Goal: Task Accomplishment & Management: Manage account settings

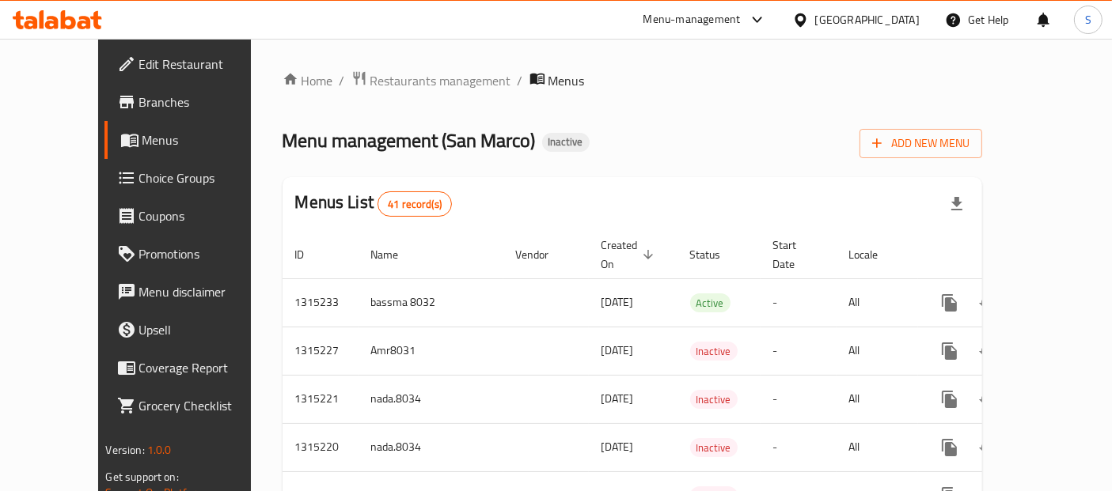
click at [814, 6] on div "[GEOGRAPHIC_DATA]" at bounding box center [855, 20] width 153 height 38
click at [421, 88] on span "Restaurants management" at bounding box center [440, 80] width 141 height 19
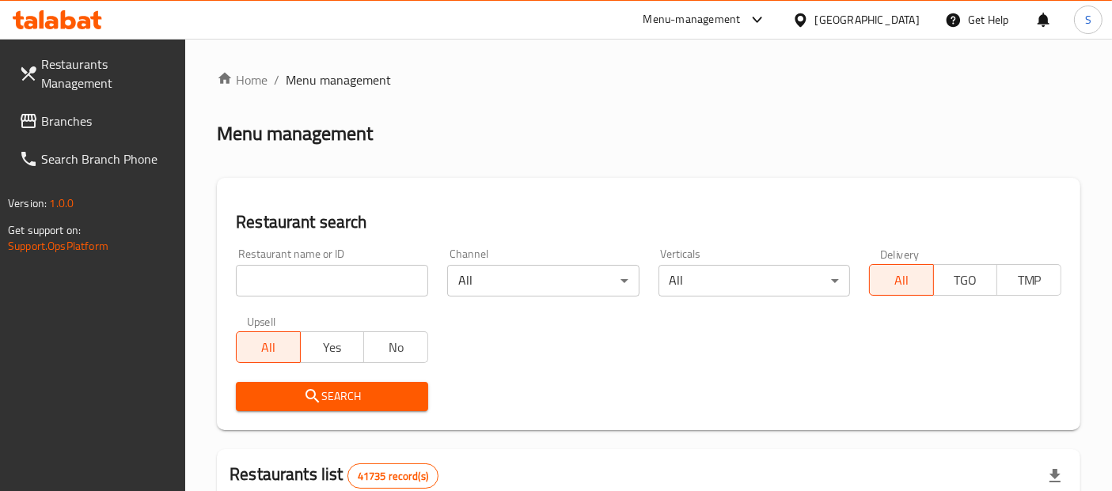
click at [124, 123] on span "Branches" at bounding box center [107, 121] width 132 height 19
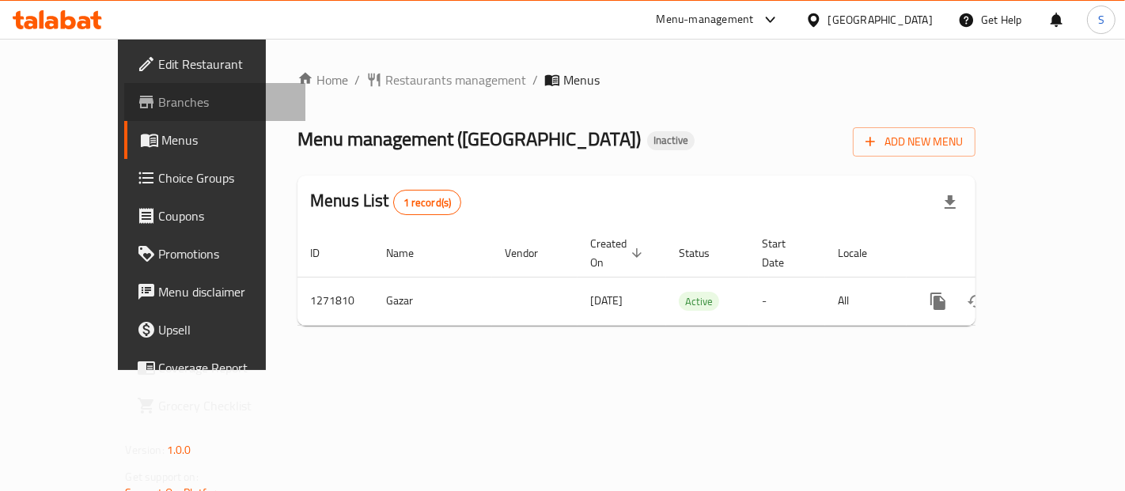
click at [159, 99] on span "Branches" at bounding box center [226, 102] width 134 height 19
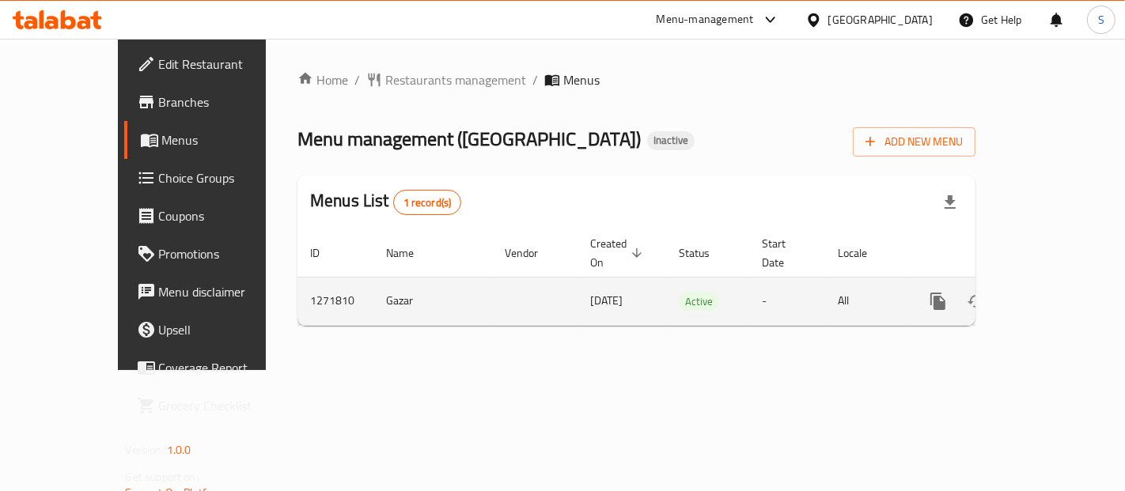
click at [1062, 292] on icon "enhanced table" at bounding box center [1052, 301] width 19 height 19
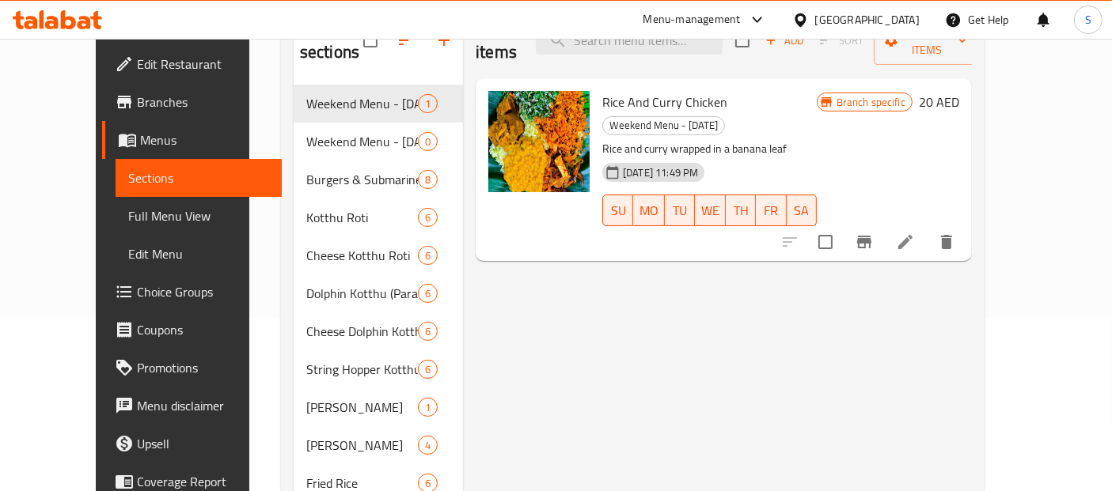
scroll to position [176, 0]
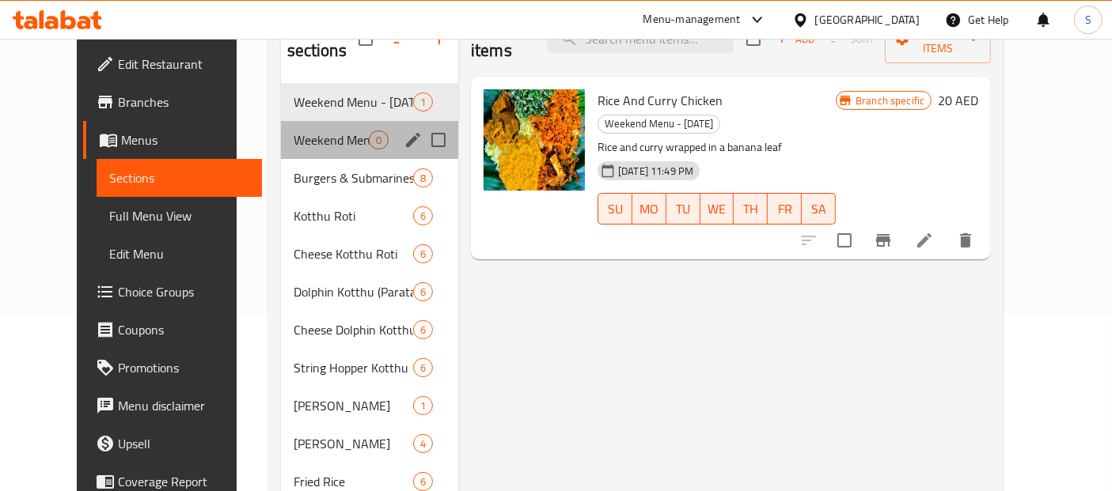
click at [291, 129] on div "Weekend Menu - Sunday 0" at bounding box center [369, 140] width 177 height 38
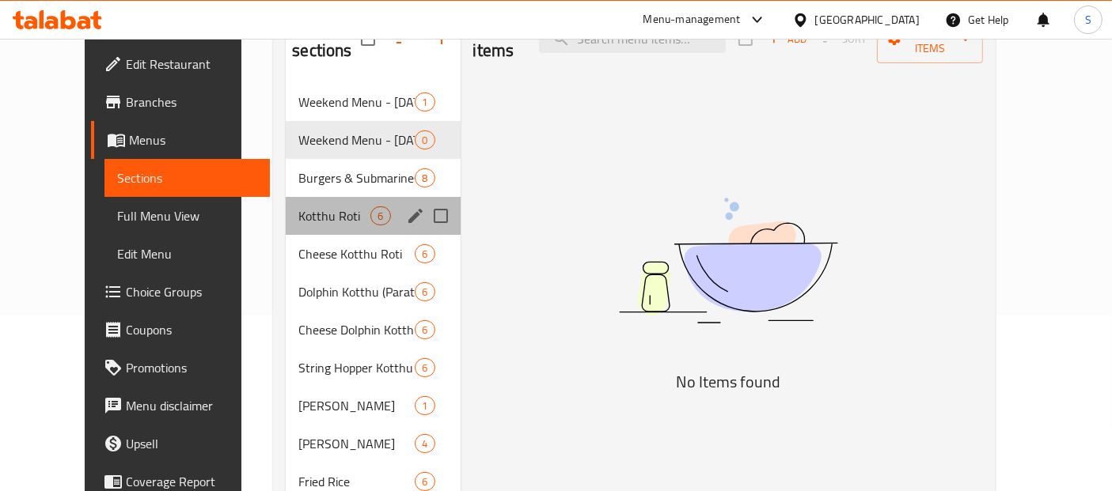
click at [316, 197] on div "Kotthu Roti 6" at bounding box center [373, 216] width 174 height 38
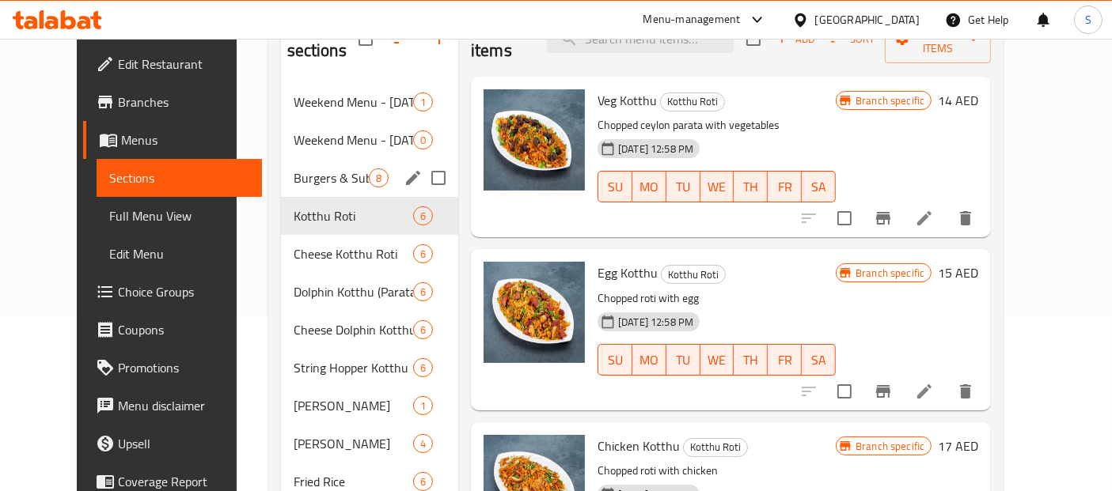
click at [318, 166] on div "Burgers & Submarines 8" at bounding box center [369, 178] width 177 height 38
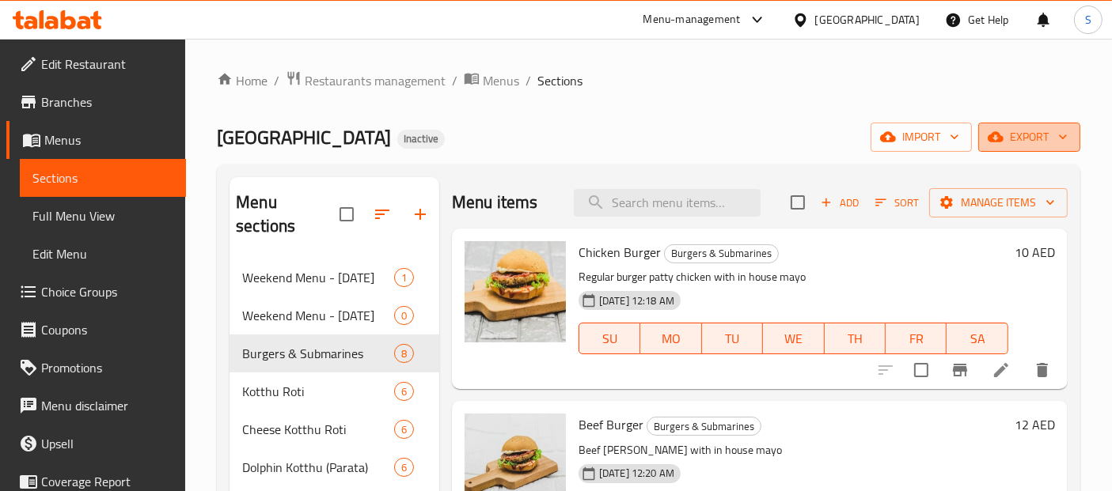
click at [1022, 148] on button "export" at bounding box center [1029, 137] width 102 height 29
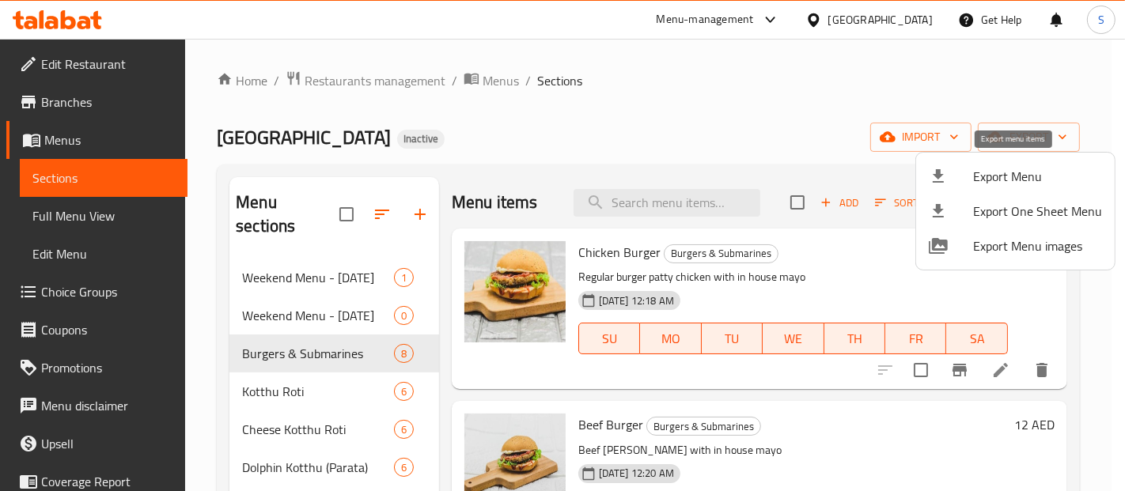
click at [1001, 182] on span "Export Menu" at bounding box center [1037, 176] width 129 height 19
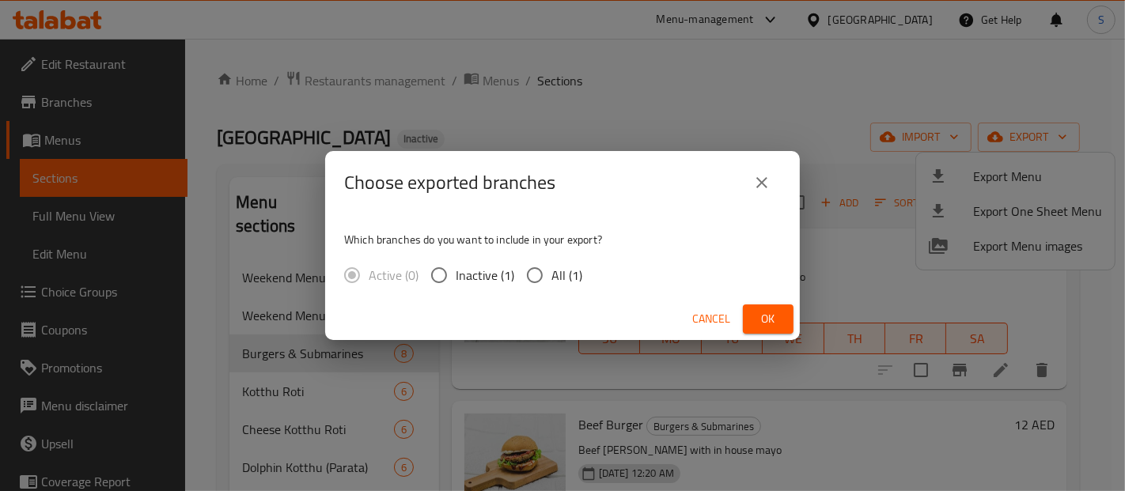
click at [555, 282] on span "All (1)" at bounding box center [566, 275] width 31 height 19
click at [551, 282] on input "All (1)" at bounding box center [534, 275] width 33 height 33
radio input "true"
click at [782, 321] on button "Ok" at bounding box center [768, 319] width 51 height 29
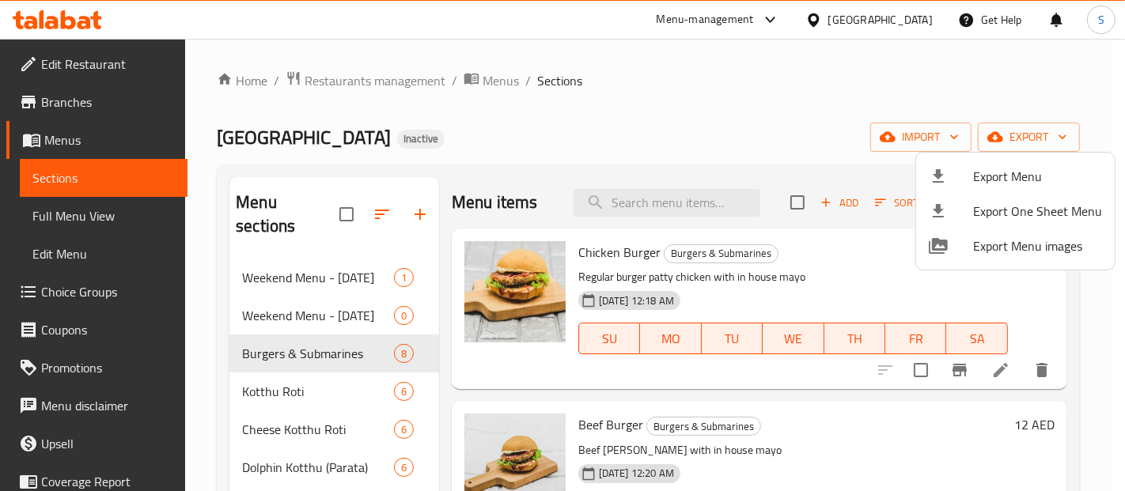
drag, startPoint x: 686, startPoint y: 123, endPoint x: 719, endPoint y: 138, distance: 36.8
click at [687, 123] on div at bounding box center [562, 245] width 1125 height 491
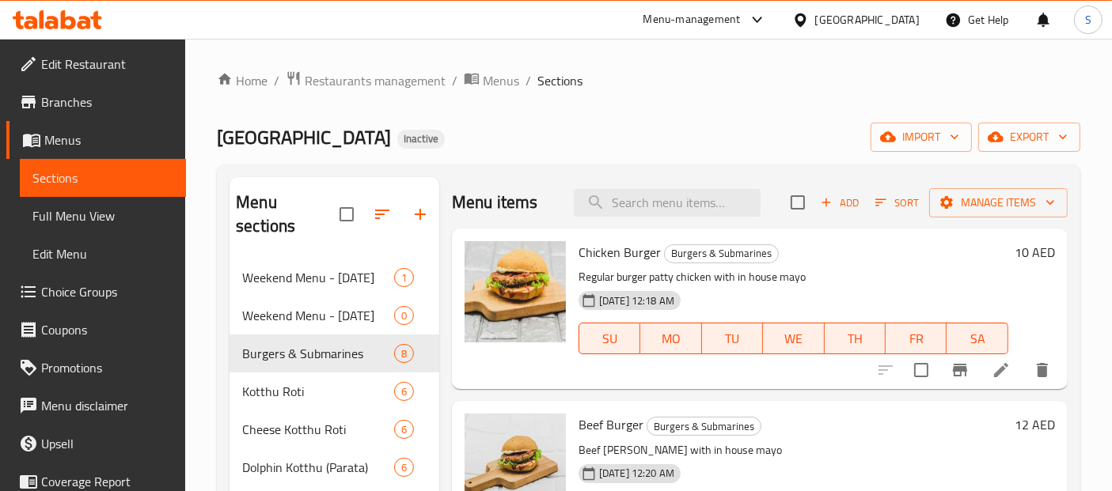
click at [68, 131] on span "Menus" at bounding box center [108, 140] width 129 height 19
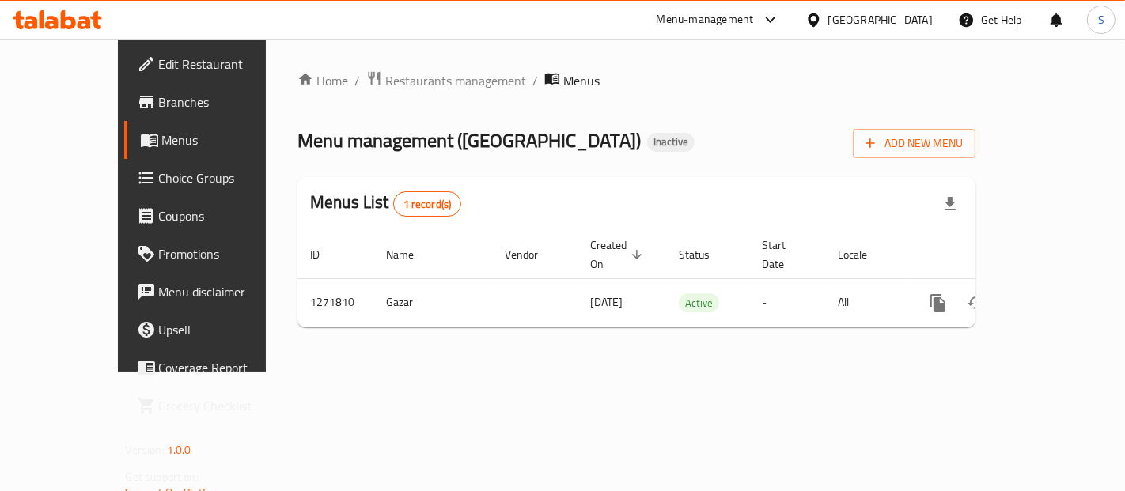
click at [724, 65] on div "Home / Restaurants management / Menus Menu management ( Kotthu Street ) Inactiv…" at bounding box center [636, 205] width 741 height 333
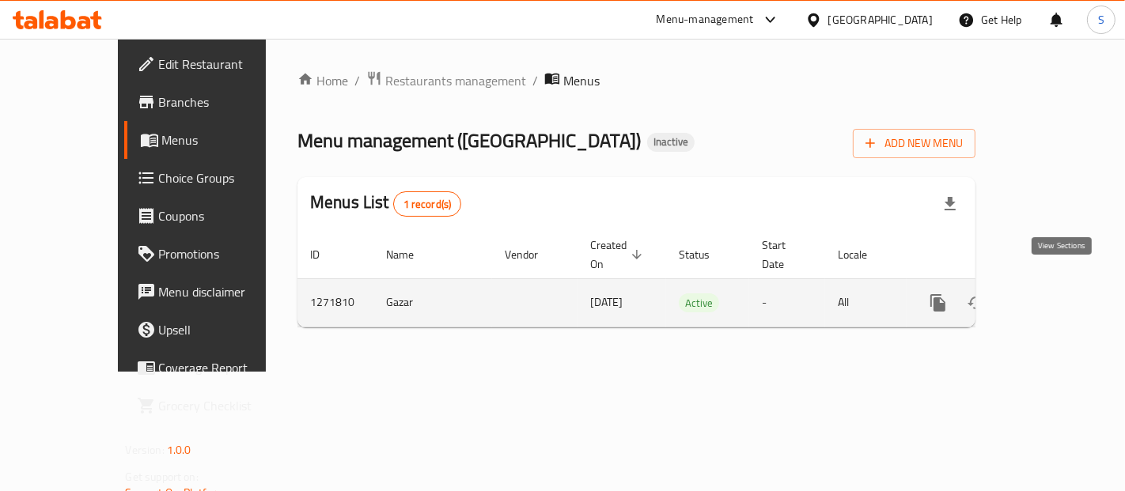
click at [1062, 294] on icon "enhanced table" at bounding box center [1052, 303] width 19 height 19
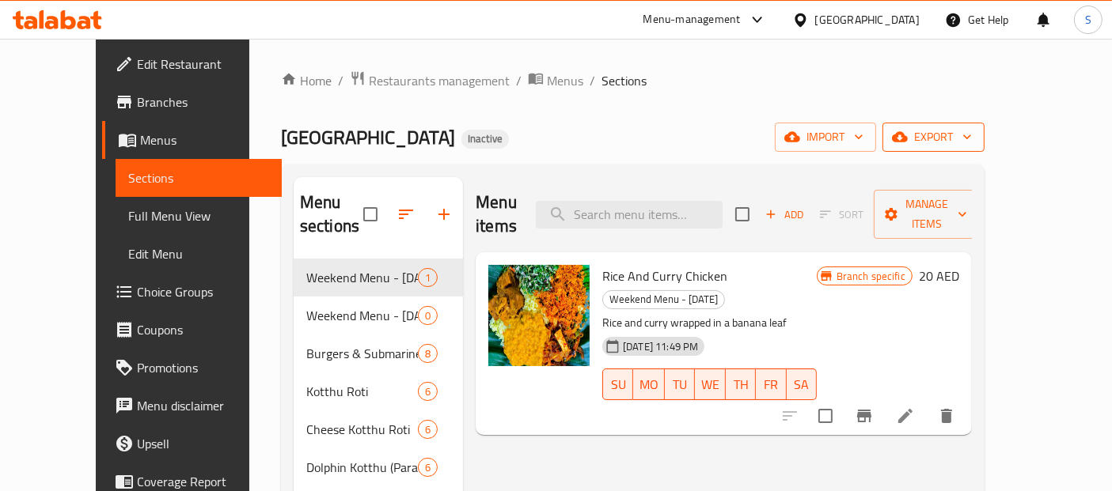
click at [972, 128] on span "export" at bounding box center [933, 137] width 77 height 20
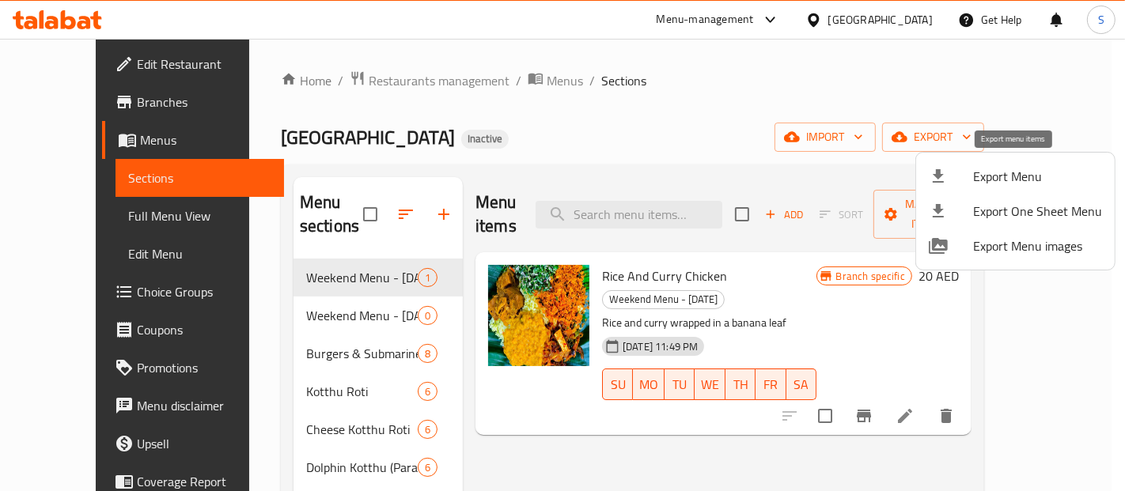
click at [1026, 172] on span "Export Menu" at bounding box center [1037, 176] width 129 height 19
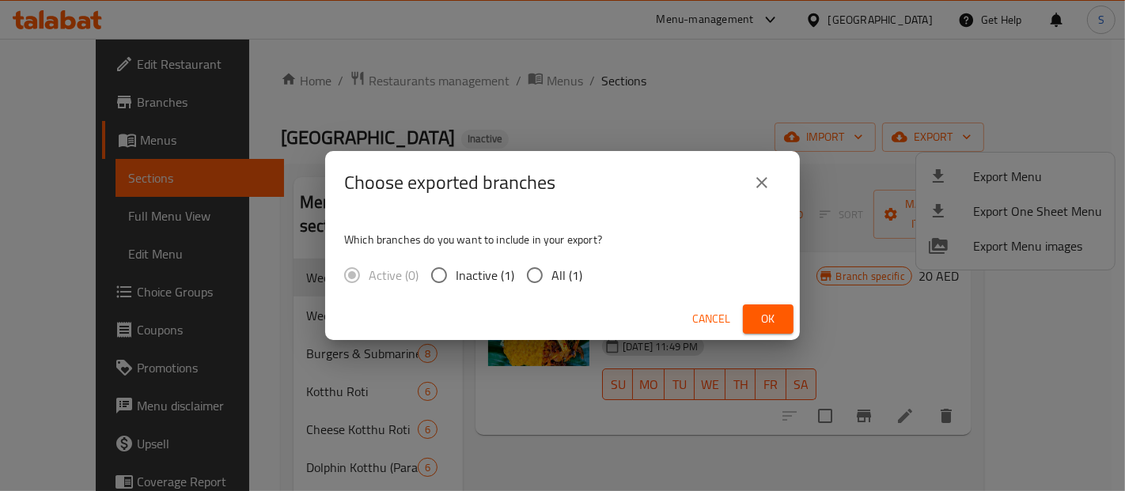
drag, startPoint x: 555, startPoint y: 278, endPoint x: 578, endPoint y: 286, distance: 23.5
click at [555, 278] on span "All (1)" at bounding box center [566, 275] width 31 height 19
click at [551, 278] on input "All (1)" at bounding box center [534, 275] width 33 height 33
radio input "true"
click at [775, 309] on span "Ok" at bounding box center [768, 319] width 25 height 20
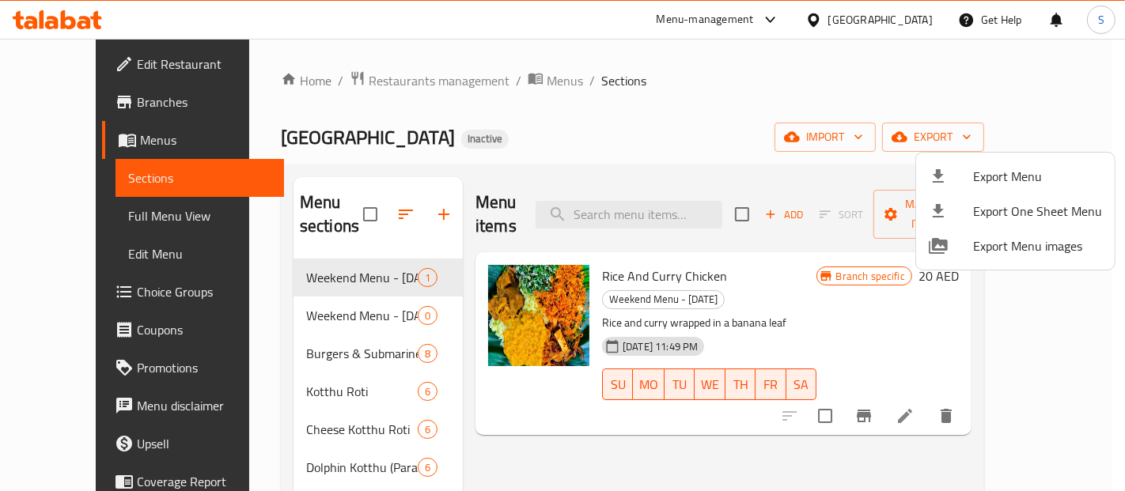
click at [90, 21] on div at bounding box center [562, 245] width 1125 height 491
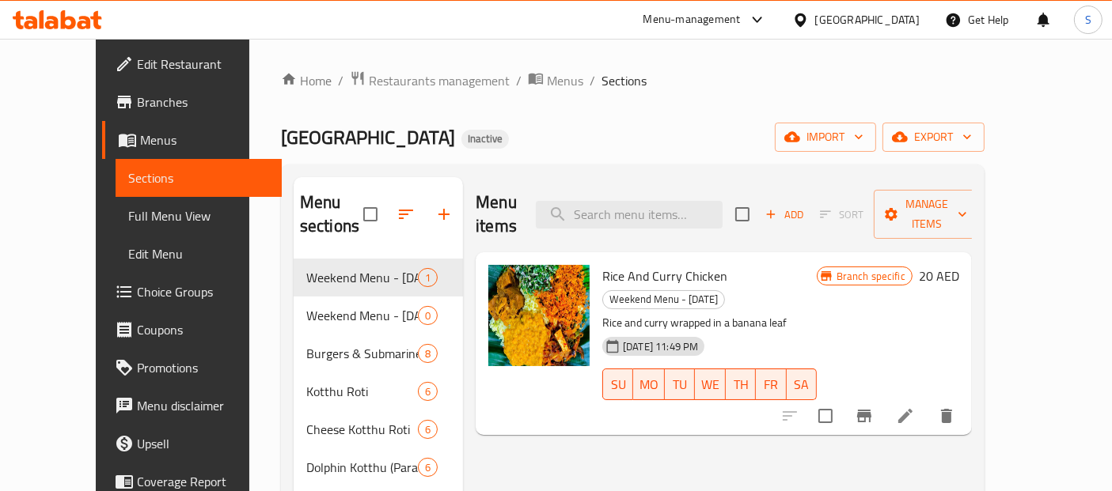
click at [72, 13] on icon at bounding box center [57, 19] width 89 height 19
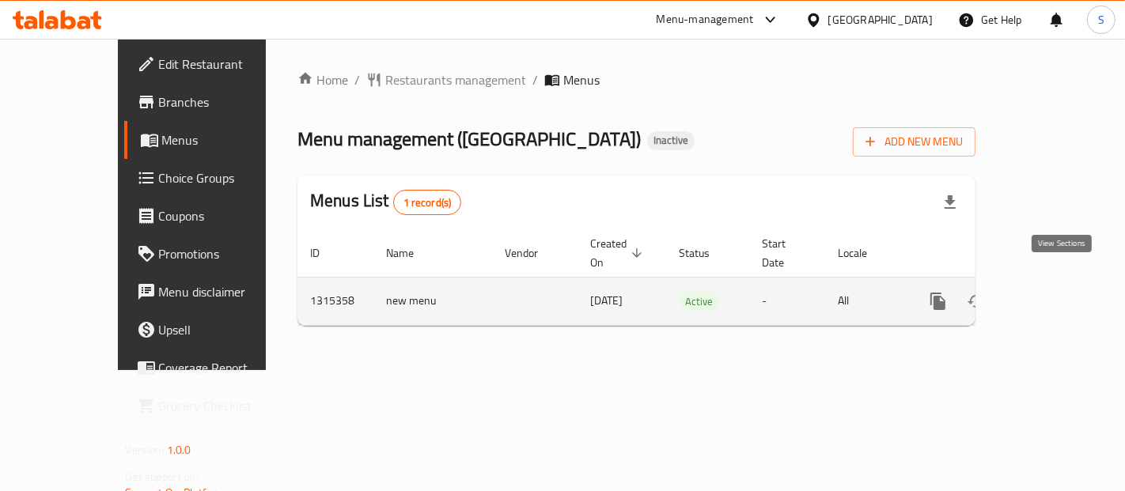
click at [1071, 282] on link "enhanced table" at bounding box center [1052, 301] width 38 height 38
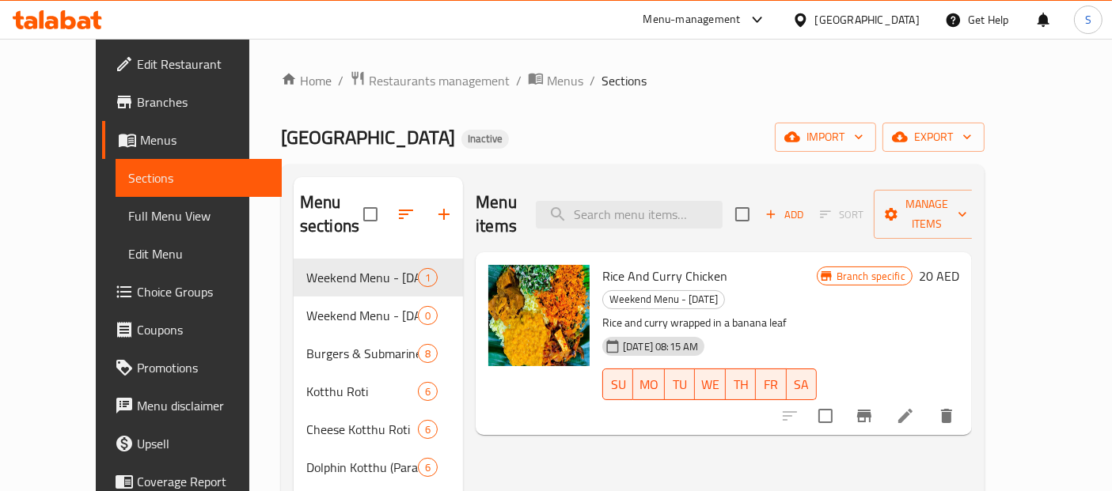
click at [104, 127] on link "Menus" at bounding box center [192, 140] width 180 height 38
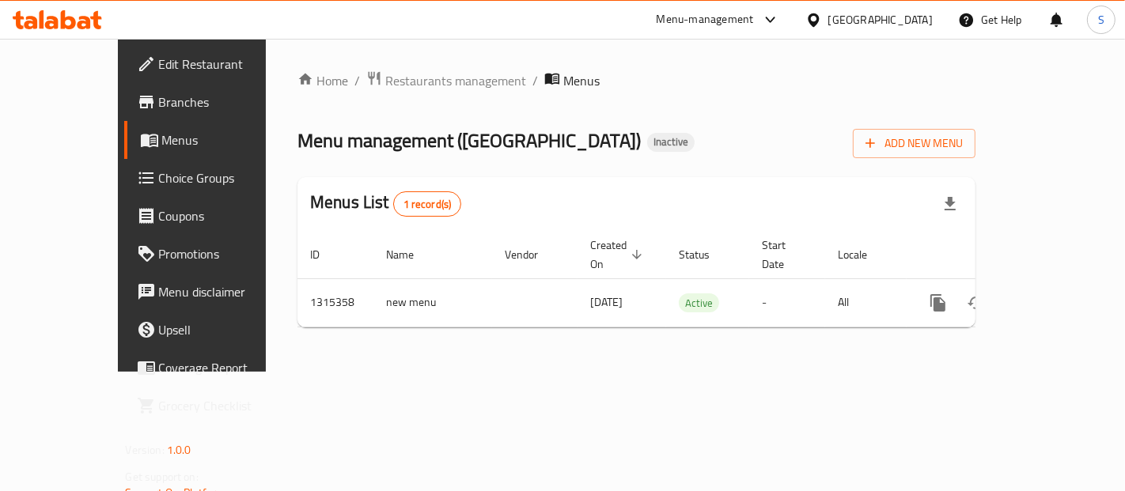
click at [159, 96] on span "Branches" at bounding box center [226, 102] width 134 height 19
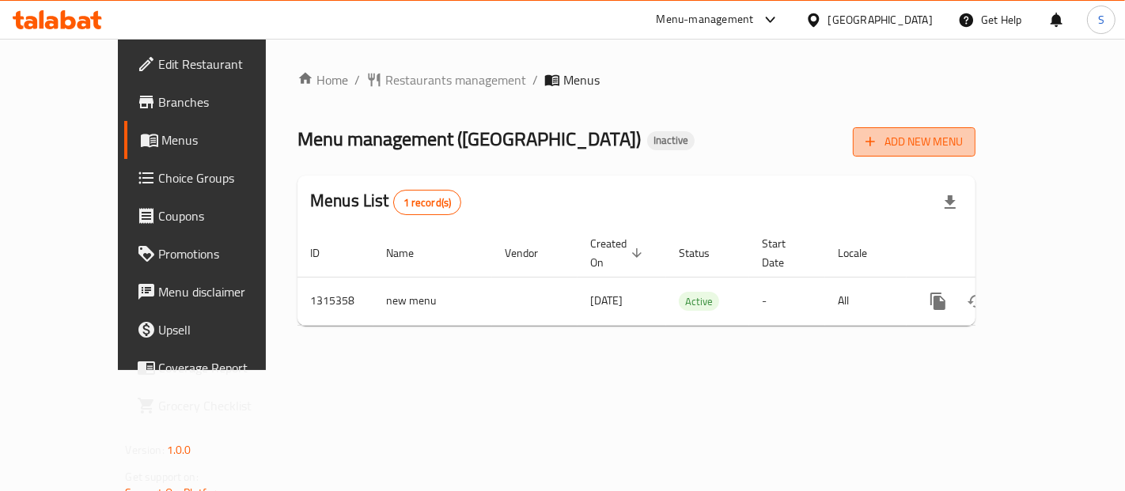
click at [963, 140] on span "Add New Menu" at bounding box center [914, 142] width 97 height 20
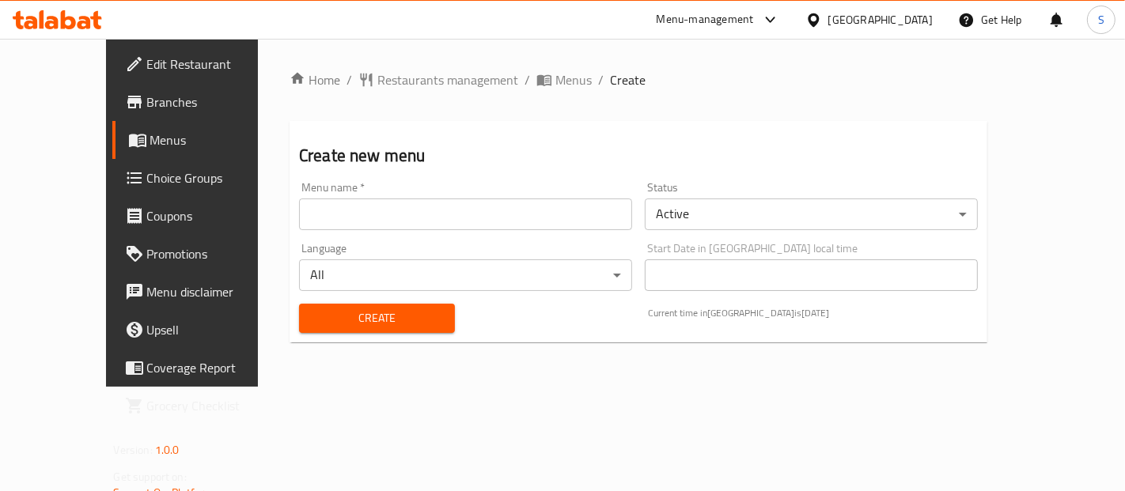
click at [497, 222] on input "text" at bounding box center [465, 215] width 333 height 32
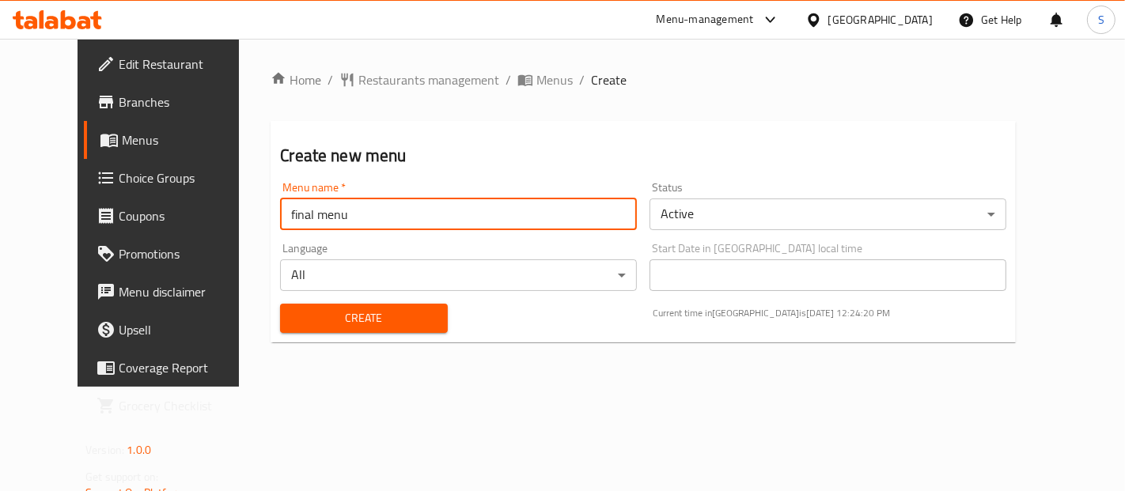
type input "final menu"
click at [280, 304] on button "Create" at bounding box center [363, 318] width 167 height 29
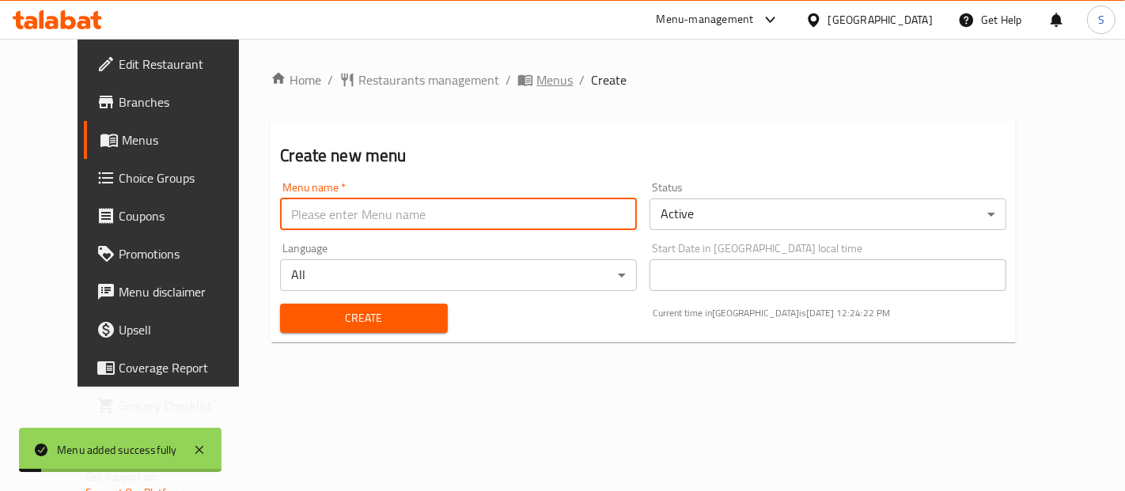
click at [536, 75] on span "Menus" at bounding box center [554, 79] width 36 height 19
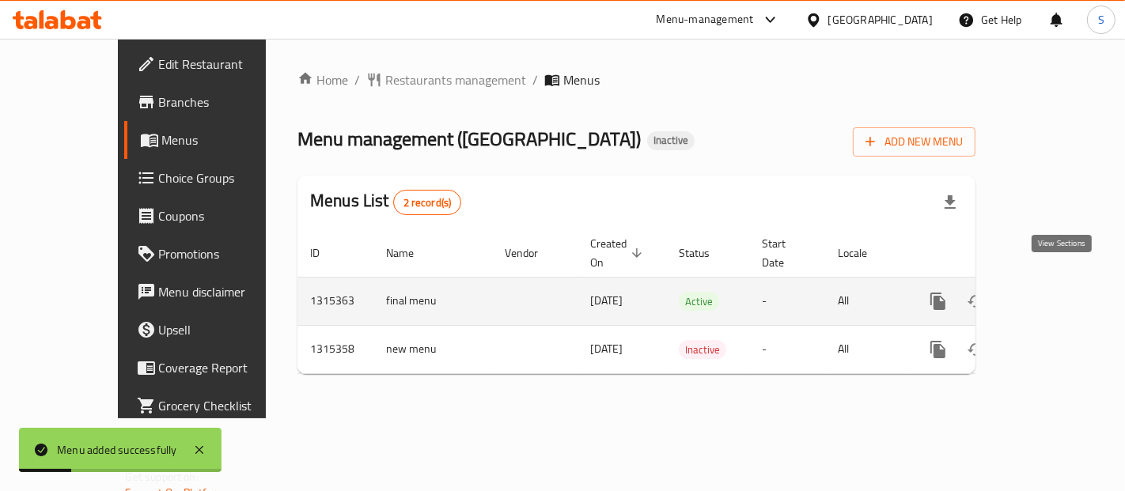
click at [1062, 292] on icon "enhanced table" at bounding box center [1052, 301] width 19 height 19
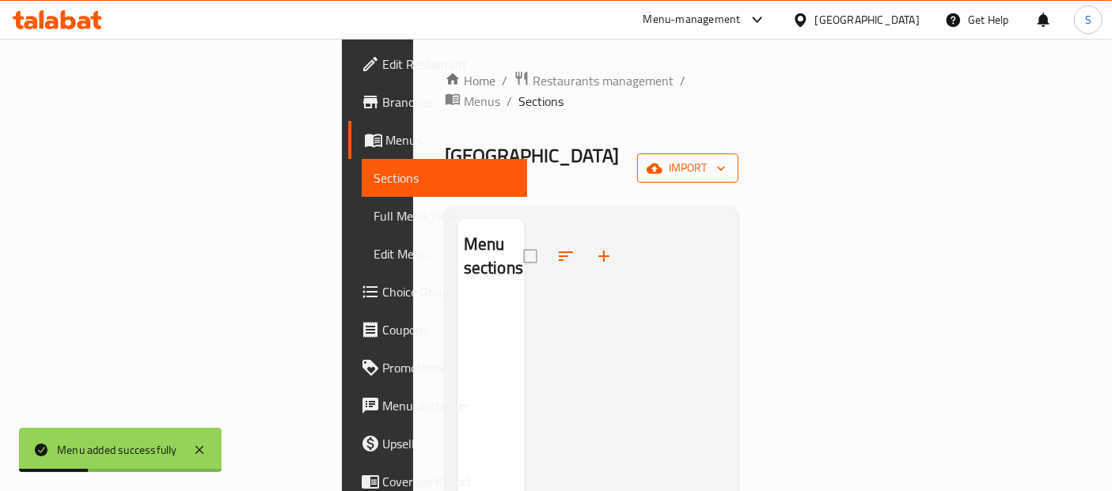
click at [726, 158] on span "import" at bounding box center [688, 168] width 76 height 20
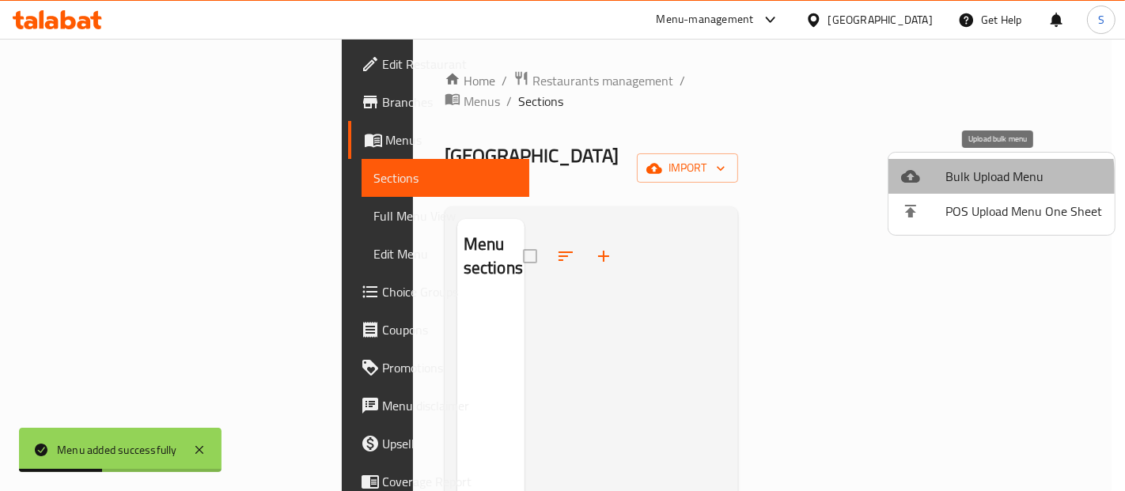
click at [953, 184] on span "Bulk Upload Menu" at bounding box center [1023, 176] width 157 height 19
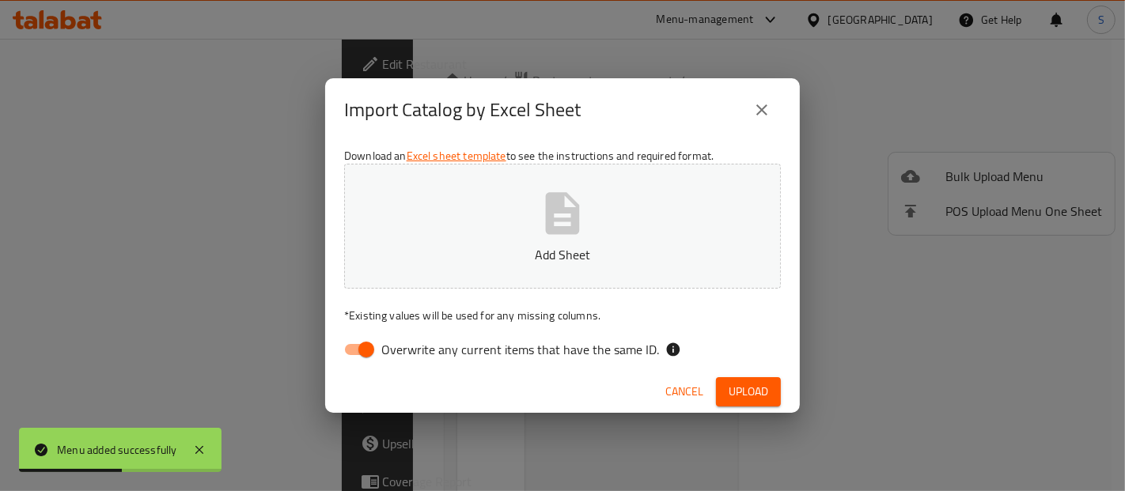
click at [555, 344] on span "Overwrite any current items that have the same ID." at bounding box center [520, 349] width 278 height 19
click at [411, 344] on input "Overwrite any current items that have the same ID." at bounding box center [366, 350] width 90 height 30
checkbox input "false"
click at [716, 384] on button "Upload" at bounding box center [748, 391] width 65 height 29
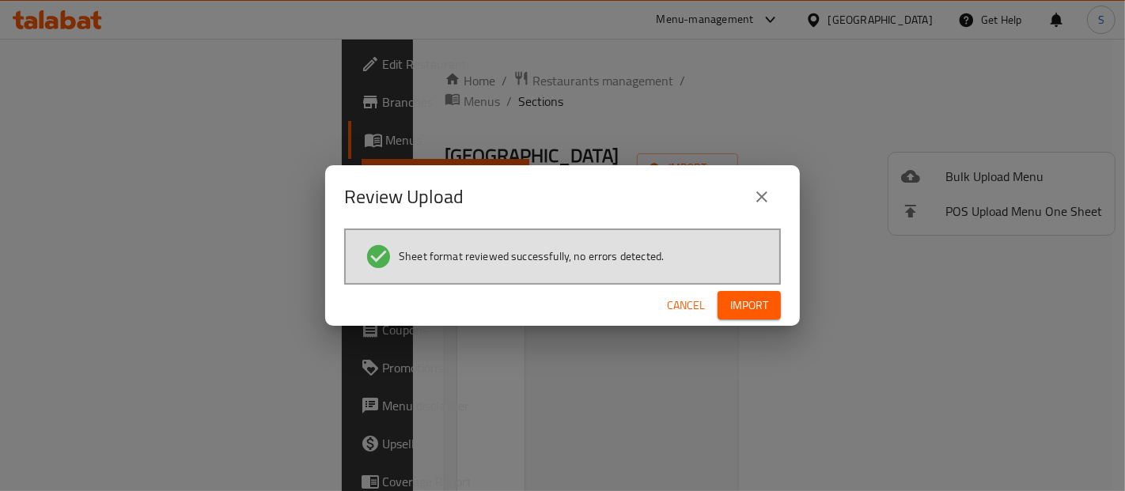
click at [777, 302] on button "Import" at bounding box center [749, 305] width 63 height 29
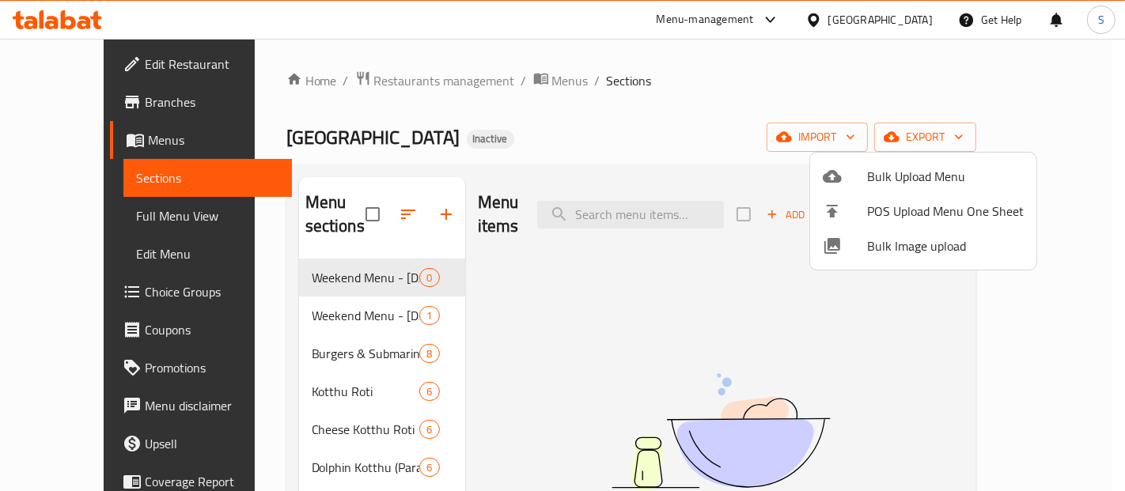
click at [514, 299] on div at bounding box center [562, 245] width 1125 height 491
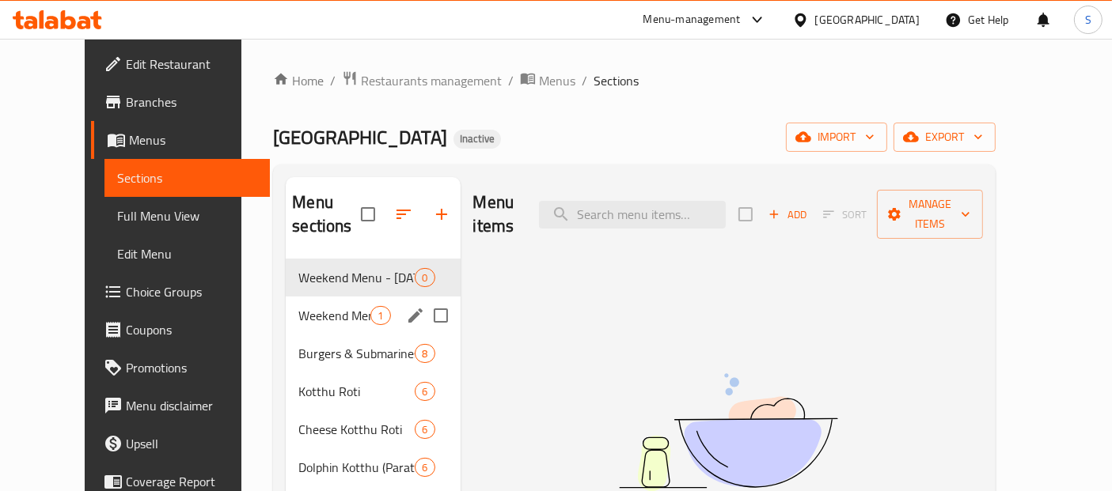
click at [320, 306] on span "Weekend Menu - [DATE]" at bounding box center [334, 315] width 72 height 19
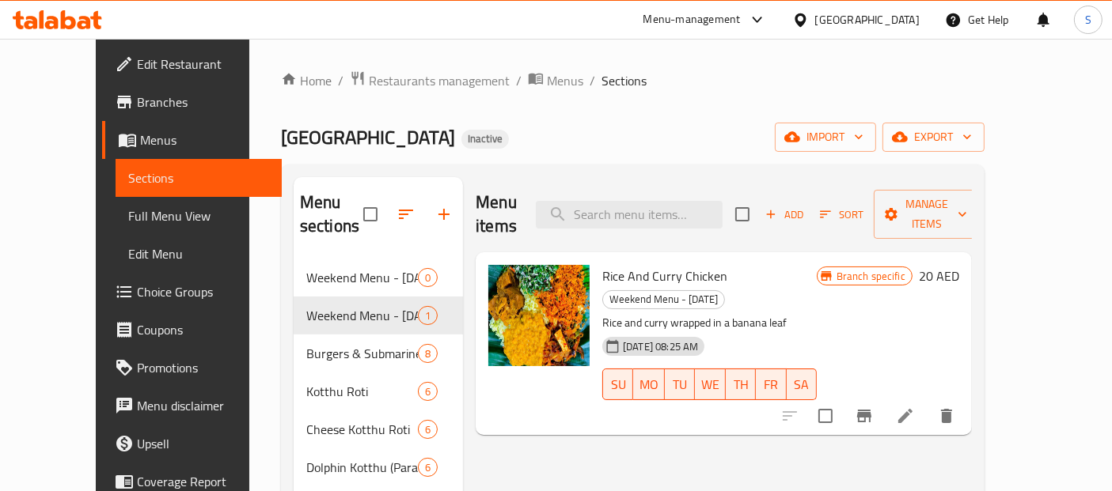
click at [116, 200] on link "Full Menu View" at bounding box center [199, 216] width 166 height 38
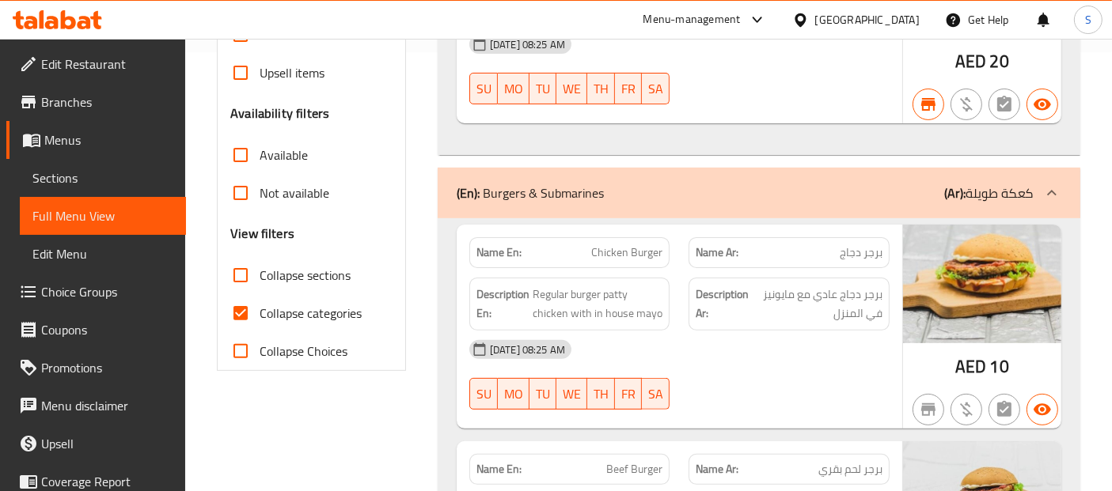
click at [271, 315] on span "Collapse categories" at bounding box center [311, 313] width 102 height 19
click at [260, 315] on input "Collapse categories" at bounding box center [241, 313] width 38 height 38
checkbox input "false"
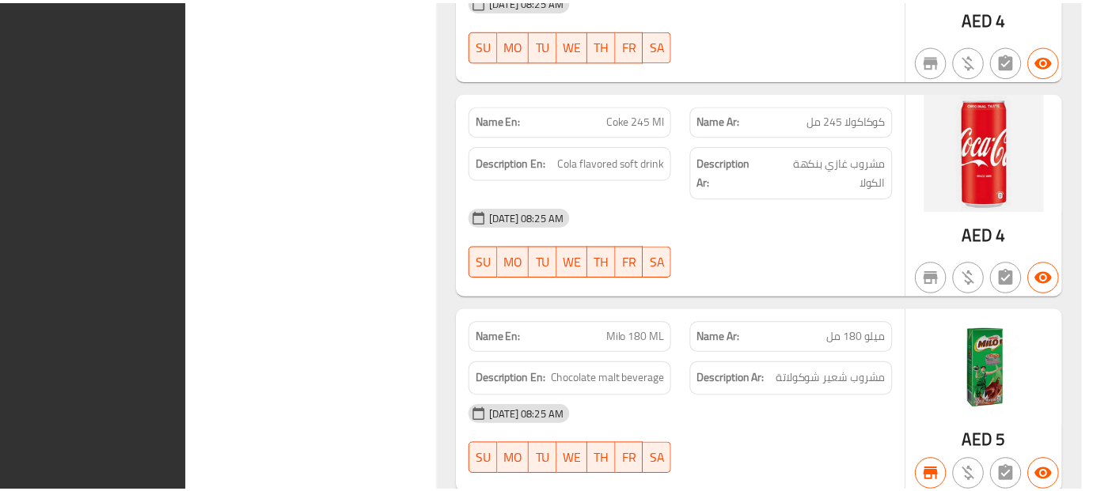
scroll to position [25896, 0]
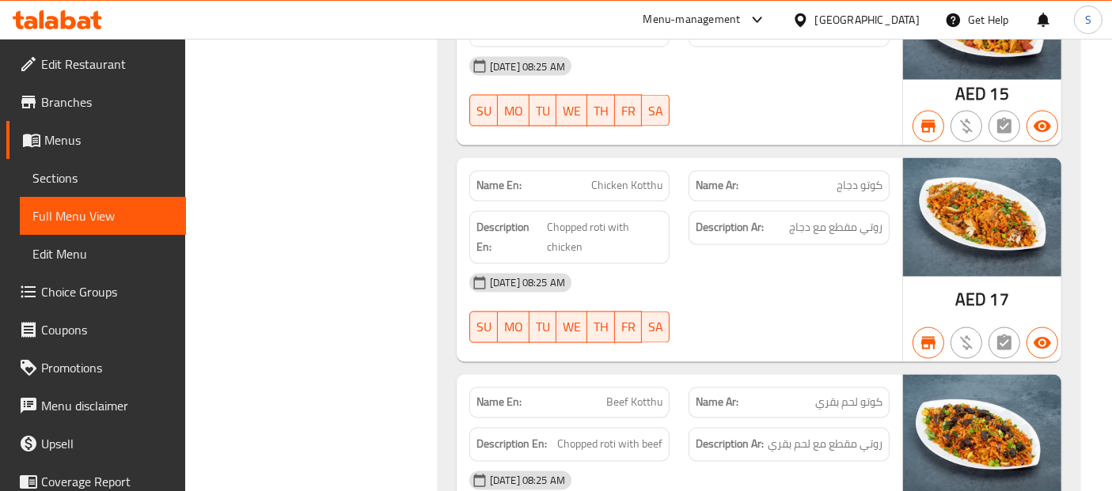
scroll to position [0, 0]
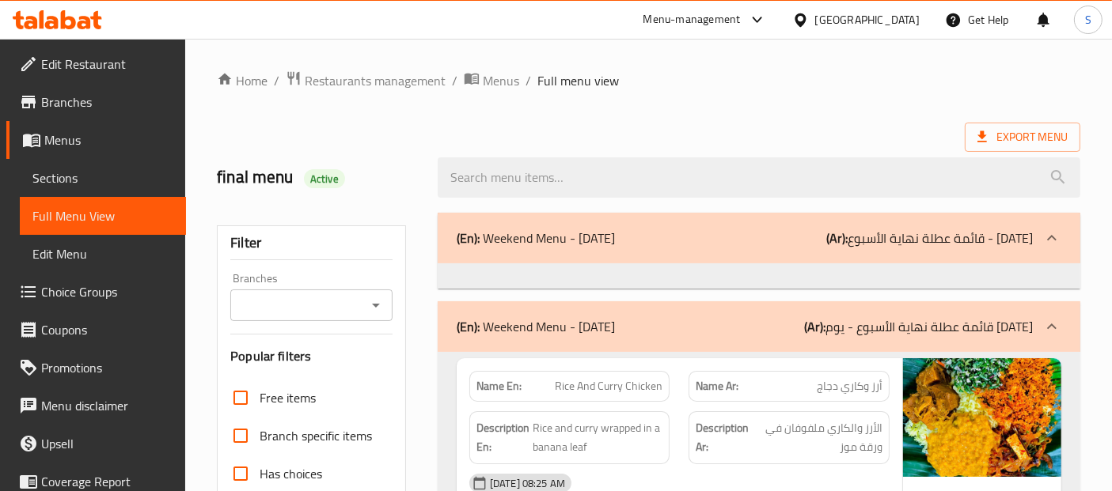
click at [66, 21] on icon at bounding box center [57, 19] width 89 height 19
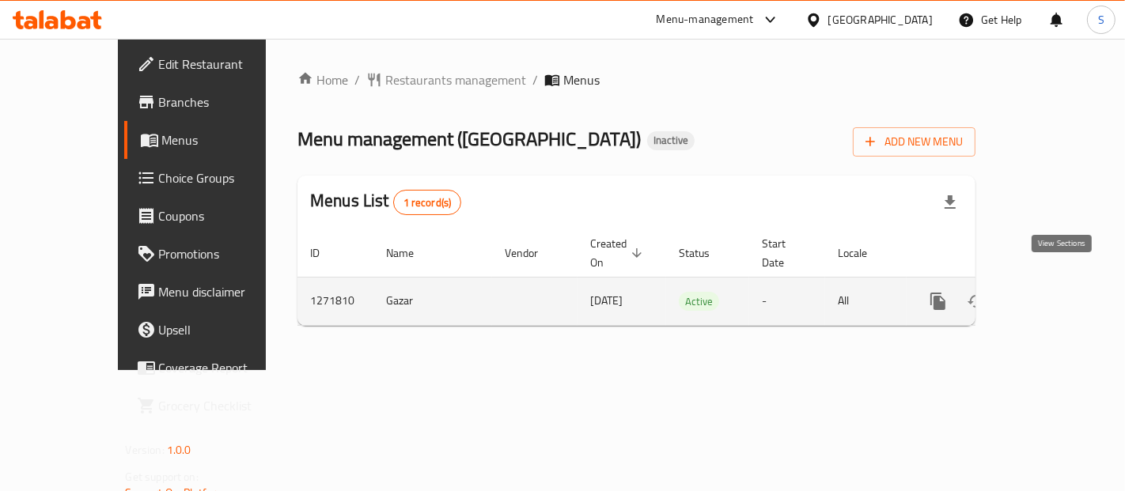
click at [1062, 292] on icon "enhanced table" at bounding box center [1052, 301] width 19 height 19
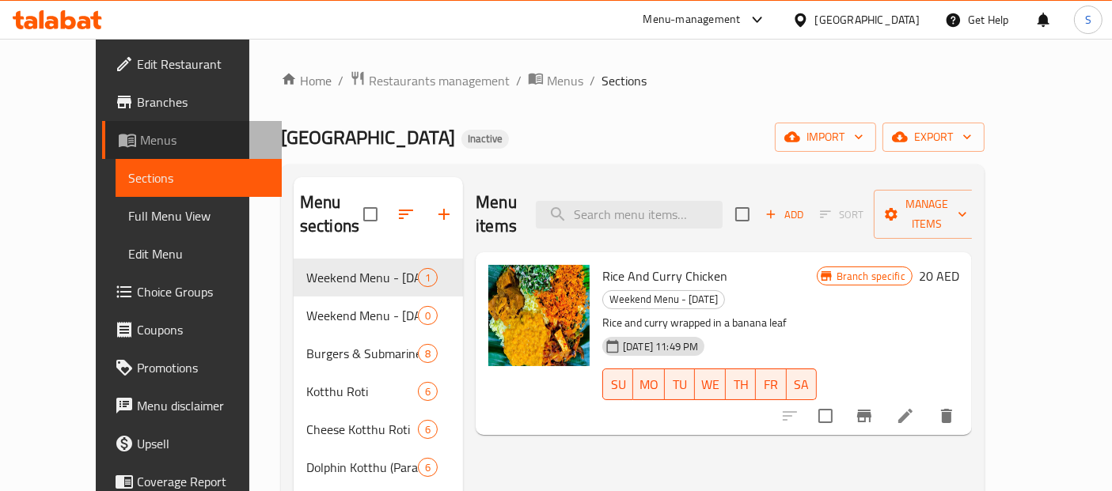
click at [140, 138] on span "Menus" at bounding box center [204, 140] width 129 height 19
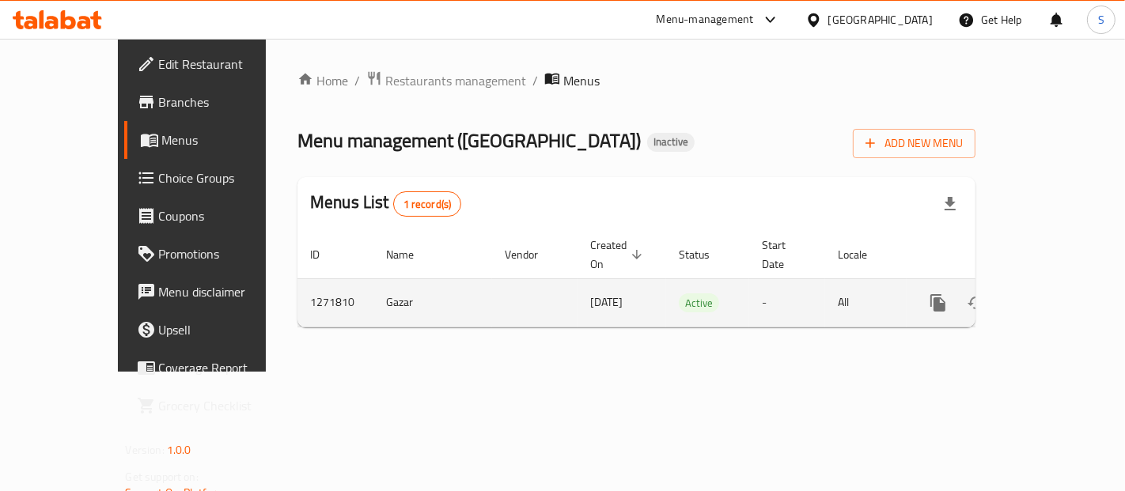
click at [373, 282] on td "Gazar" at bounding box center [432, 303] width 119 height 48
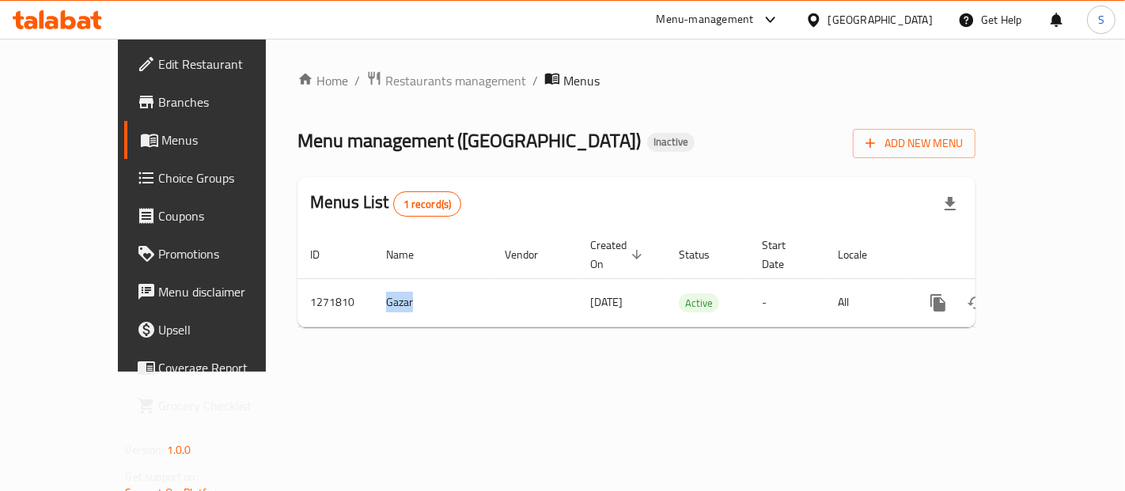
click at [380, 309] on div "Home / Restaurants management / Menus Menu management ( Kotthu Street ) Inactiv…" at bounding box center [636, 205] width 678 height 270
click at [310, 215] on h2 "Menus List 1 record(s)" at bounding box center [385, 204] width 151 height 26
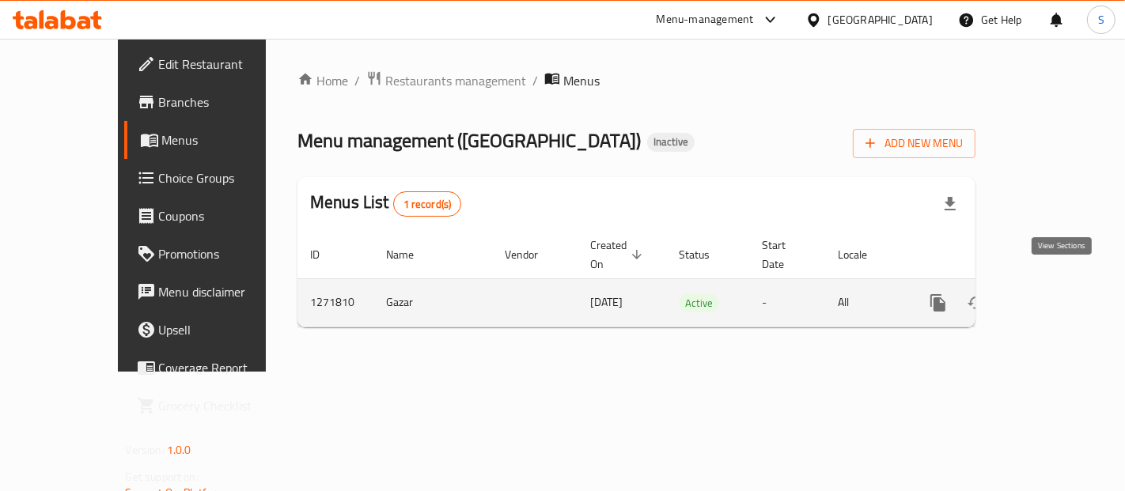
click at [1055, 294] on icon "enhanced table" at bounding box center [1052, 303] width 19 height 19
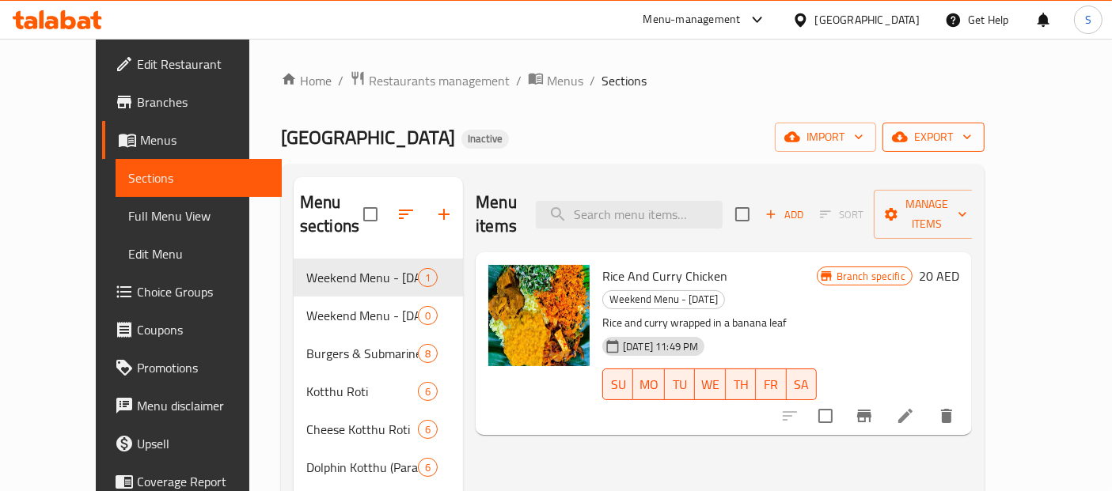
click at [972, 138] on span "export" at bounding box center [933, 137] width 77 height 20
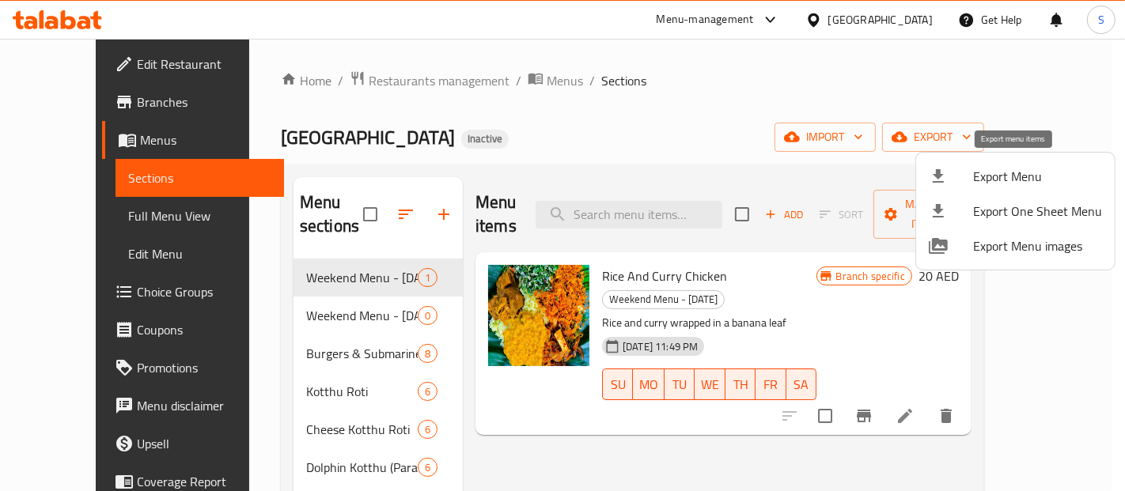
click at [989, 180] on span "Export Menu" at bounding box center [1037, 176] width 129 height 19
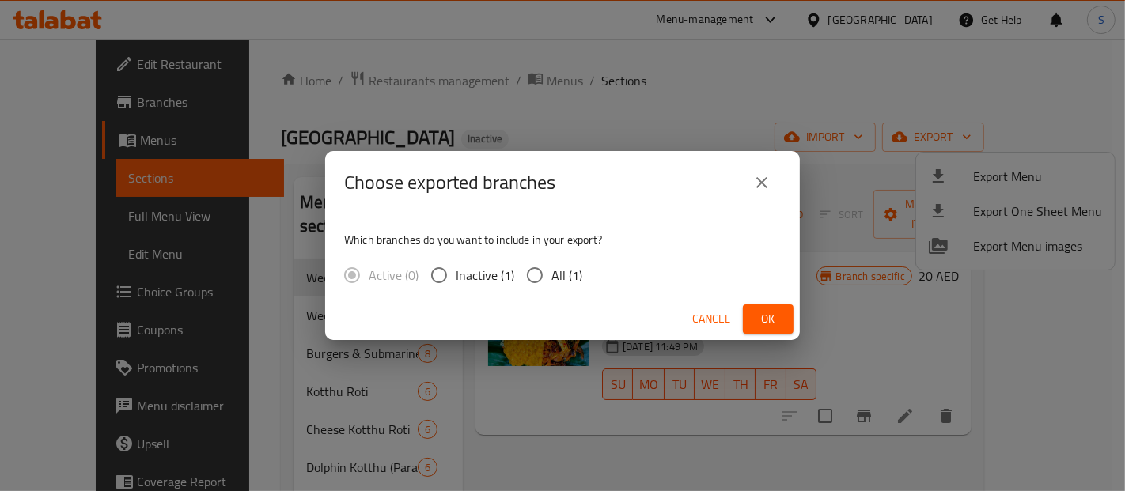
click at [533, 268] on input "All (1)" at bounding box center [534, 275] width 33 height 33
radio input "true"
click at [772, 309] on span "Ok" at bounding box center [768, 319] width 25 height 20
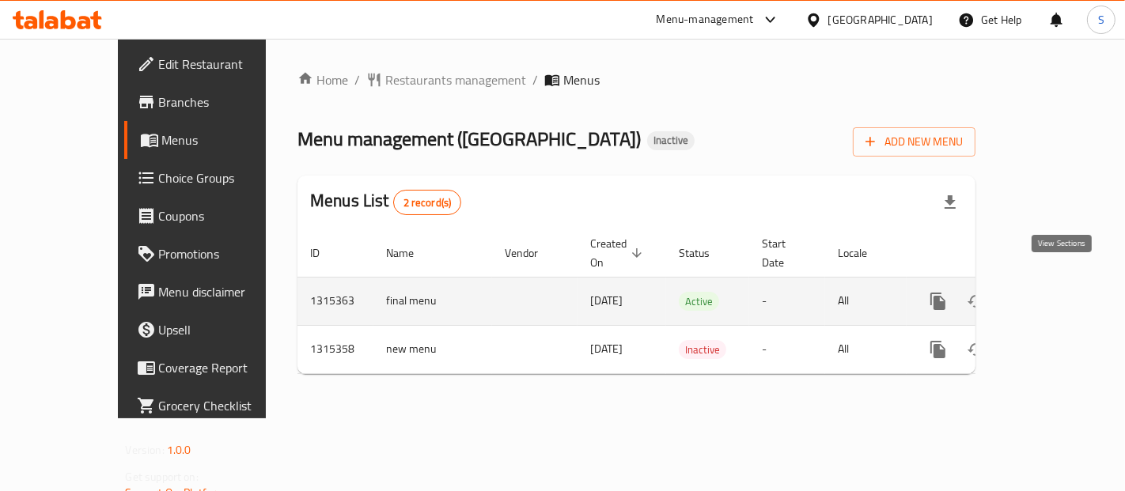
click at [1056, 292] on icon "enhanced table" at bounding box center [1052, 301] width 19 height 19
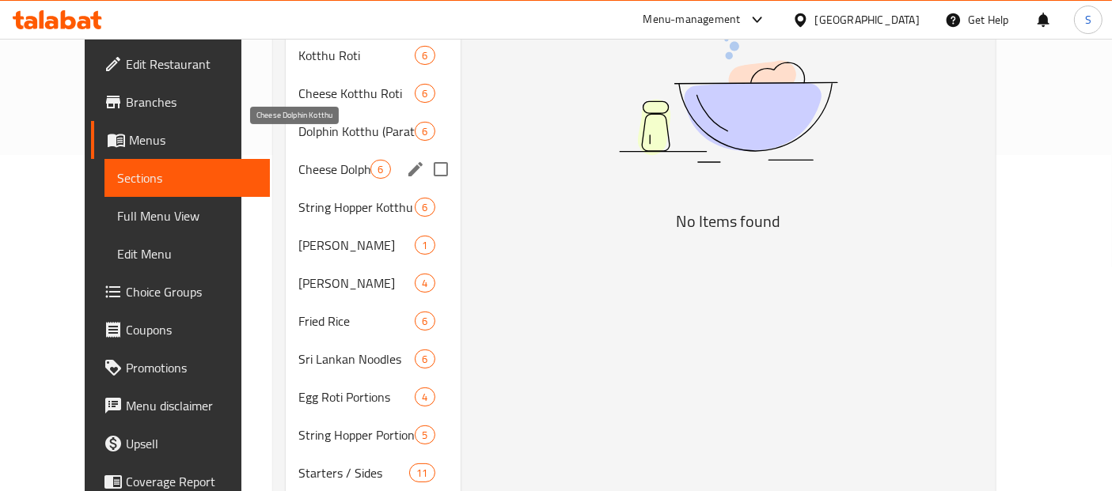
scroll to position [263, 0]
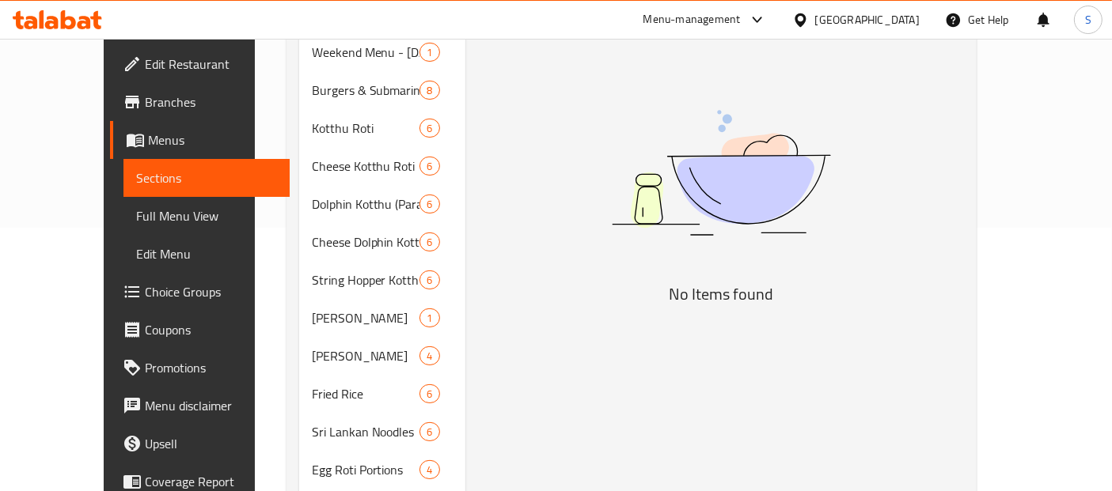
click at [136, 214] on span "Full Menu View" at bounding box center [206, 216] width 141 height 19
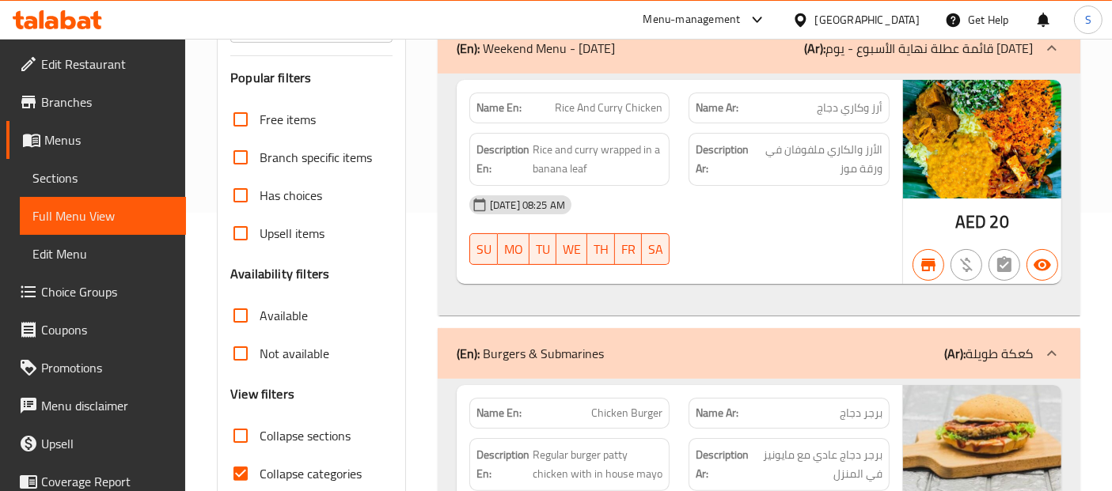
scroll to position [439, 0]
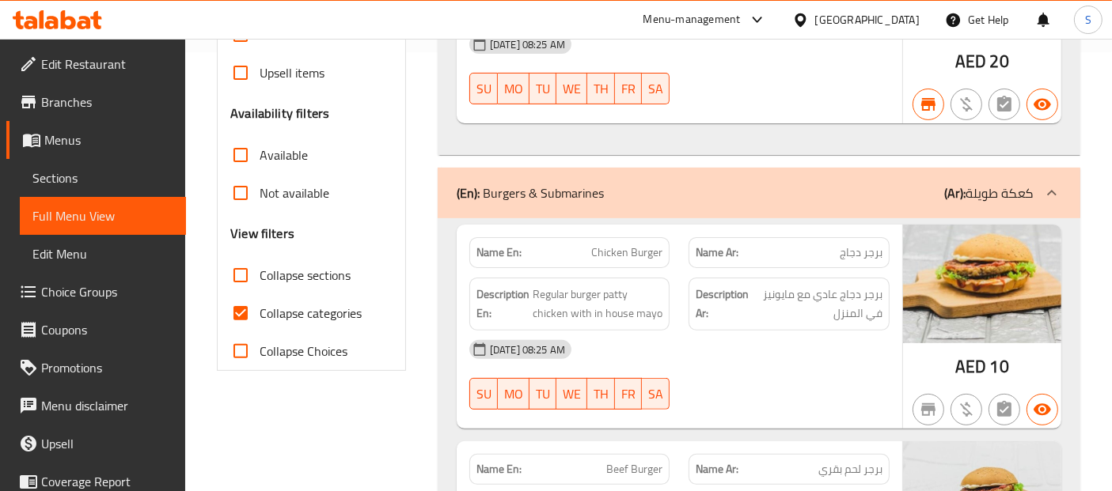
click at [239, 310] on input "Collapse categories" at bounding box center [241, 313] width 38 height 38
checkbox input "false"
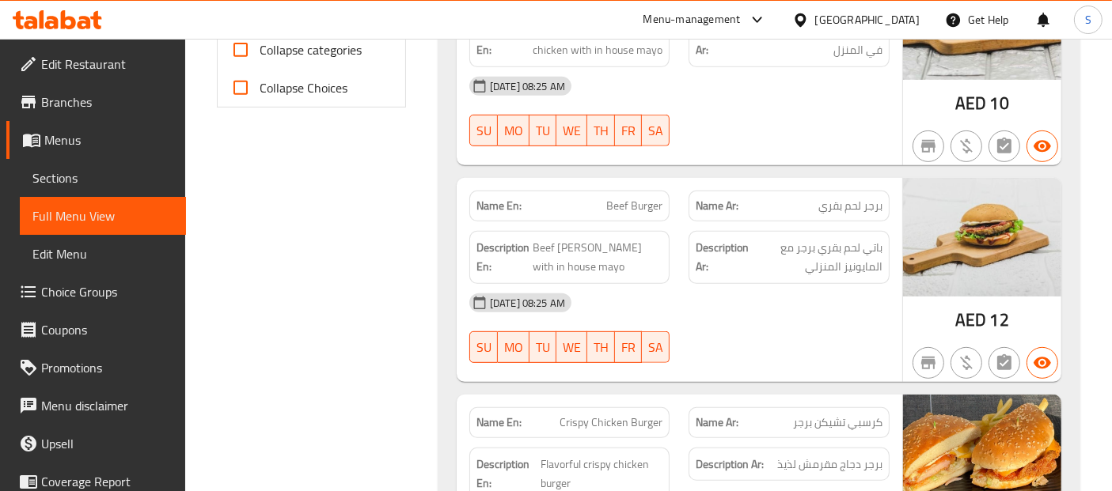
scroll to position [0, 0]
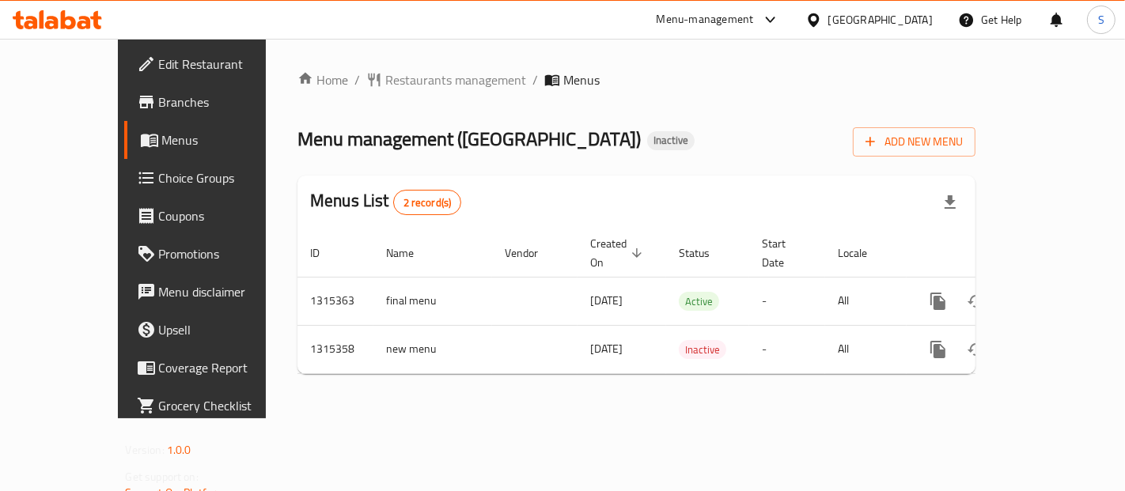
click at [124, 112] on link "Branches" at bounding box center [214, 102] width 181 height 38
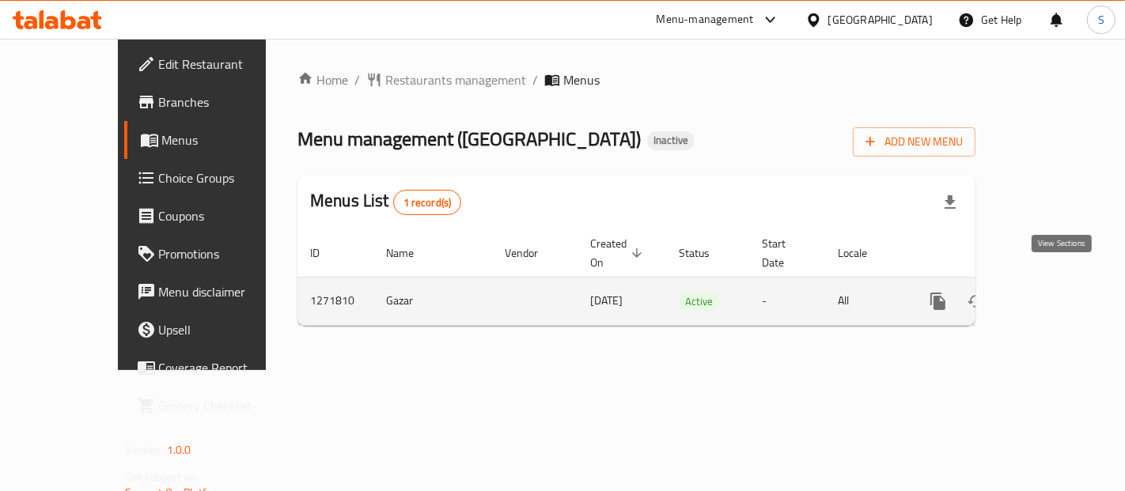
click at [1062, 292] on icon "enhanced table" at bounding box center [1052, 301] width 19 height 19
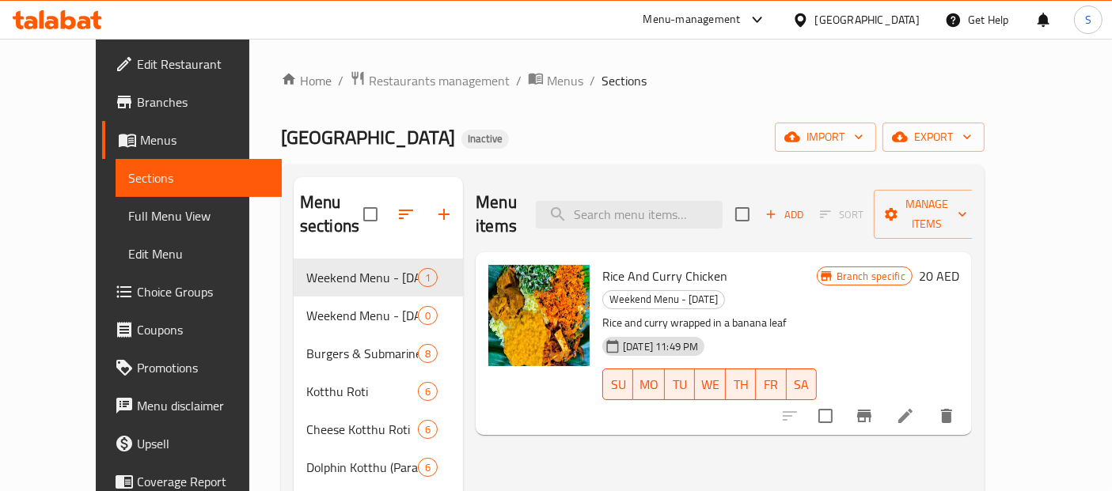
click at [128, 222] on span "Full Menu View" at bounding box center [198, 216] width 141 height 19
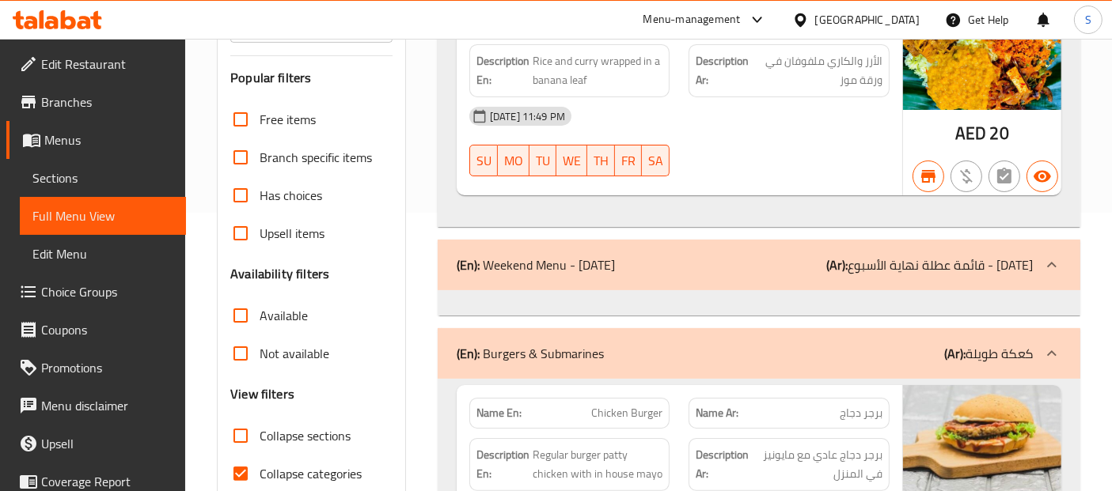
scroll to position [439, 0]
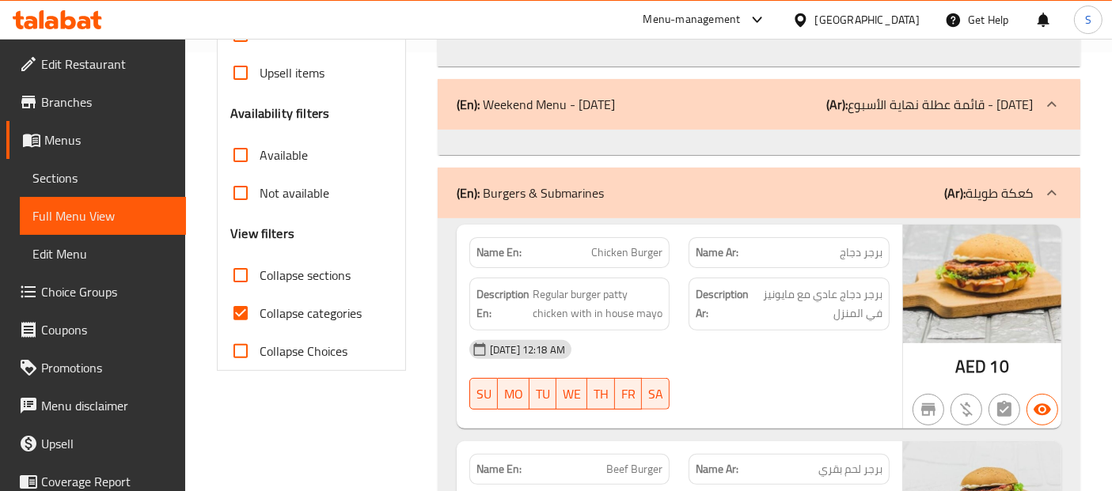
click at [235, 316] on input "Collapse categories" at bounding box center [241, 313] width 38 height 38
checkbox input "false"
